Goal: Use online tool/utility

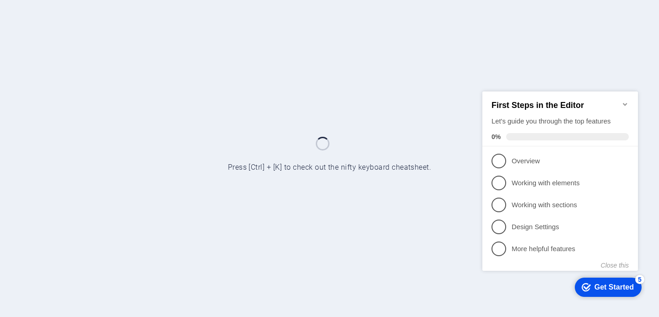
click at [430, 124] on div at bounding box center [329, 158] width 659 height 317
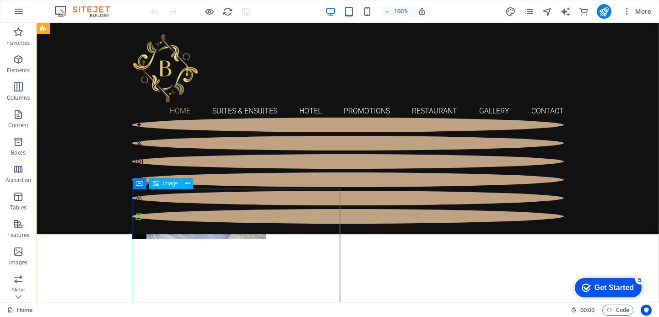
scroll to position [952, 0]
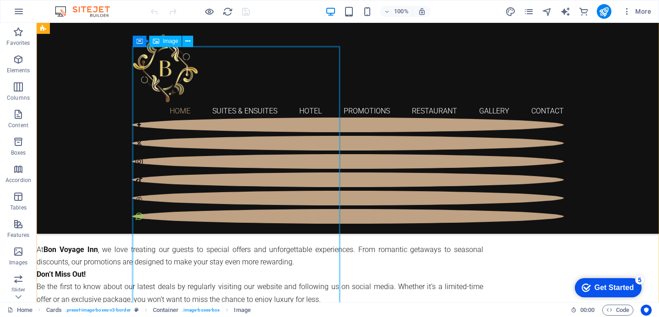
scroll to position [1116, 0]
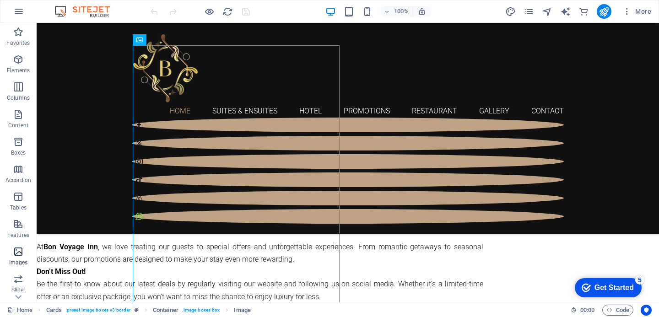
click at [20, 253] on icon "button" at bounding box center [18, 251] width 11 height 11
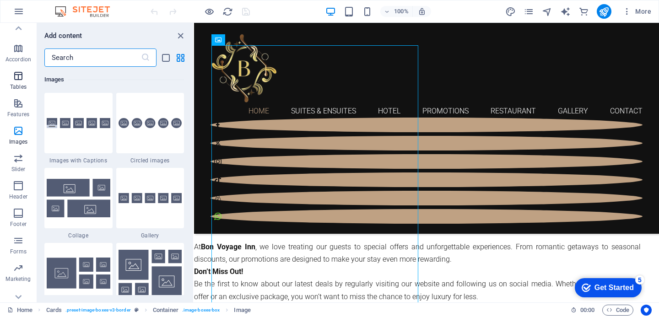
scroll to position [160, 0]
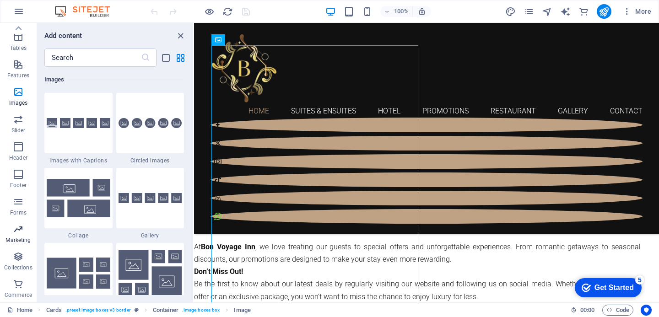
click at [19, 239] on p "Marketing" at bounding box center [17, 240] width 25 height 7
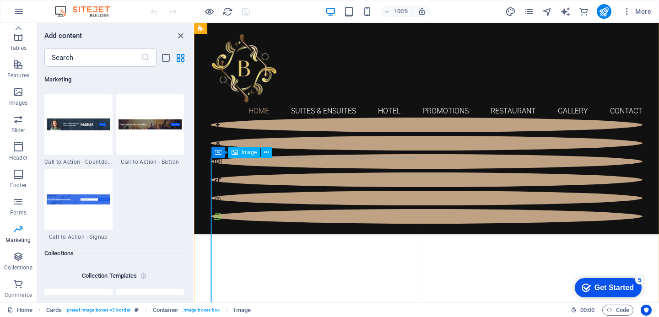
scroll to position [1001, 0]
click at [268, 156] on icon at bounding box center [266, 156] width 5 height 10
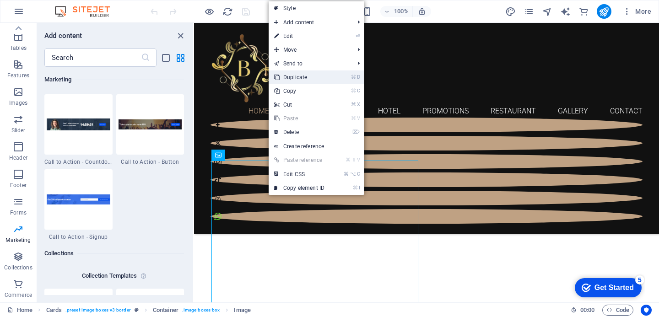
click at [303, 79] on link "⌘ D Duplicate" at bounding box center [299, 77] width 61 height 14
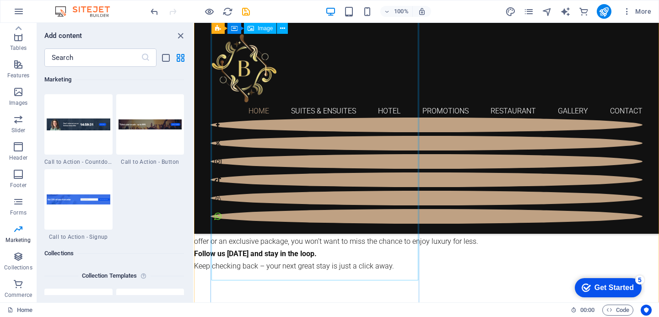
scroll to position [1170, 0]
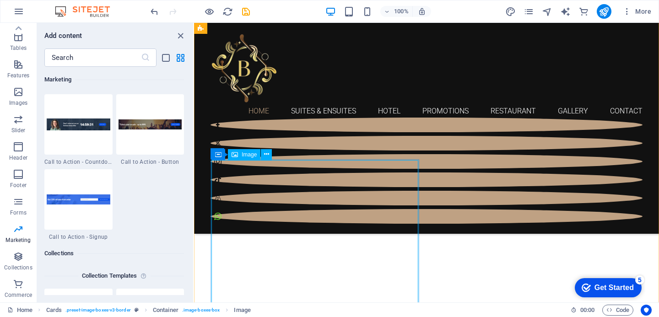
scroll to position [1003, 0]
